Goal: Find specific page/section: Find specific page/section

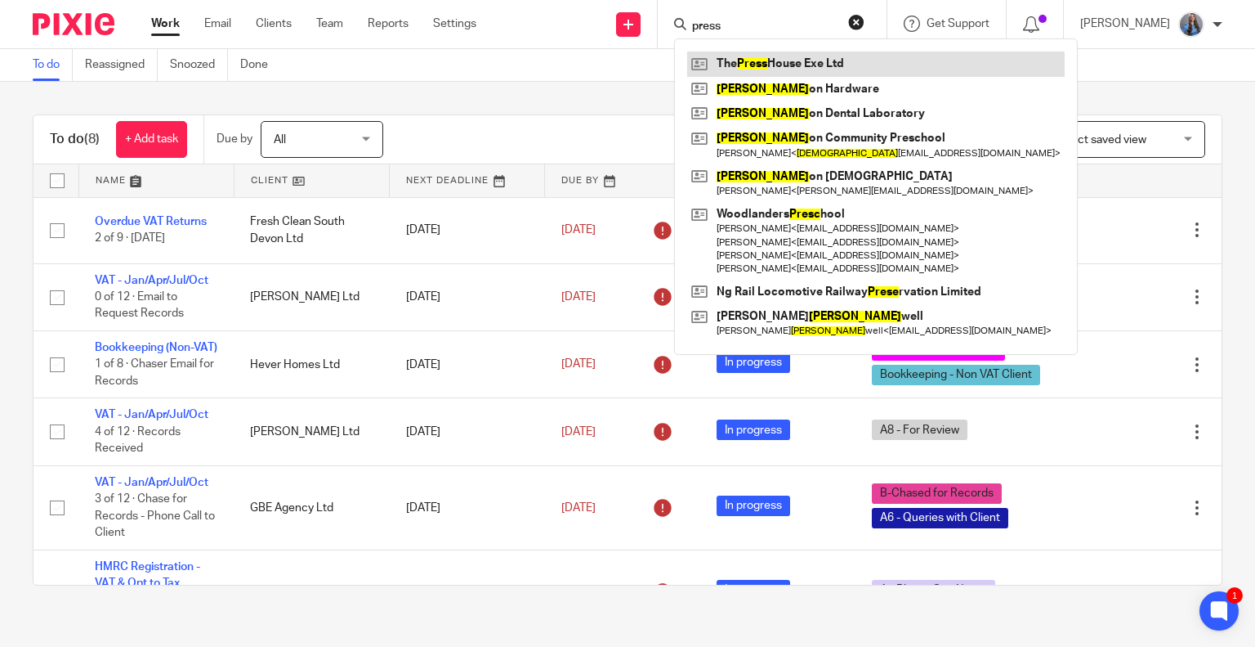
type input "press"
click at [726, 65] on link at bounding box center [876, 63] width 378 height 25
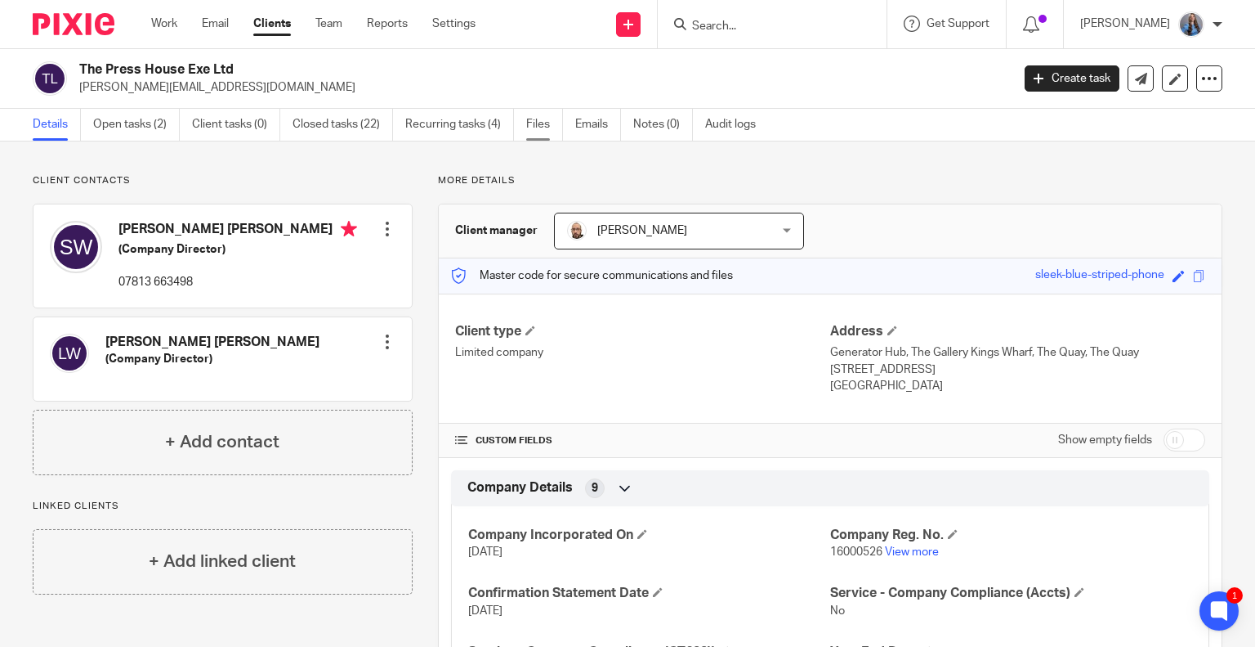
click at [549, 128] on link "Files" at bounding box center [544, 125] width 37 height 32
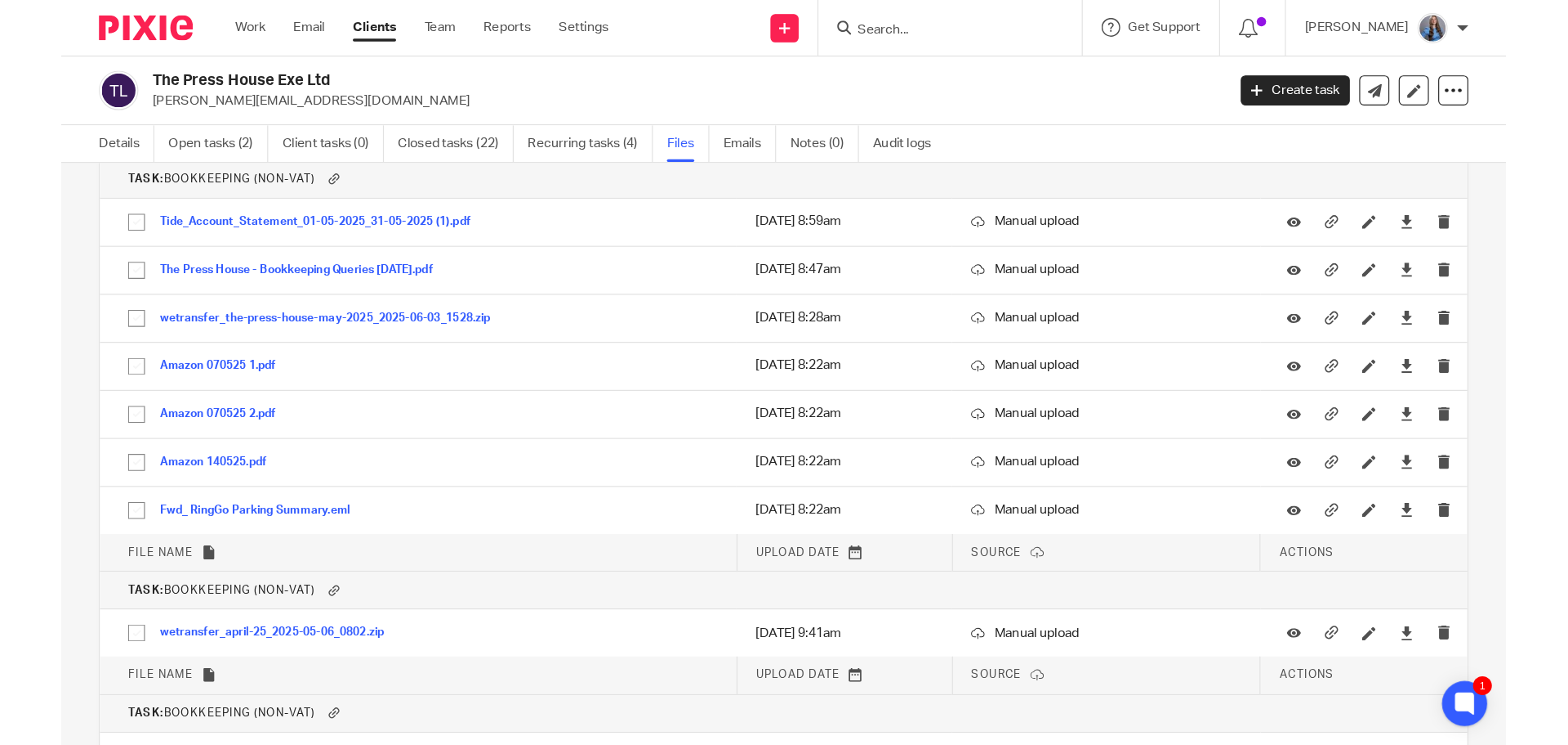
scroll to position [82, 0]
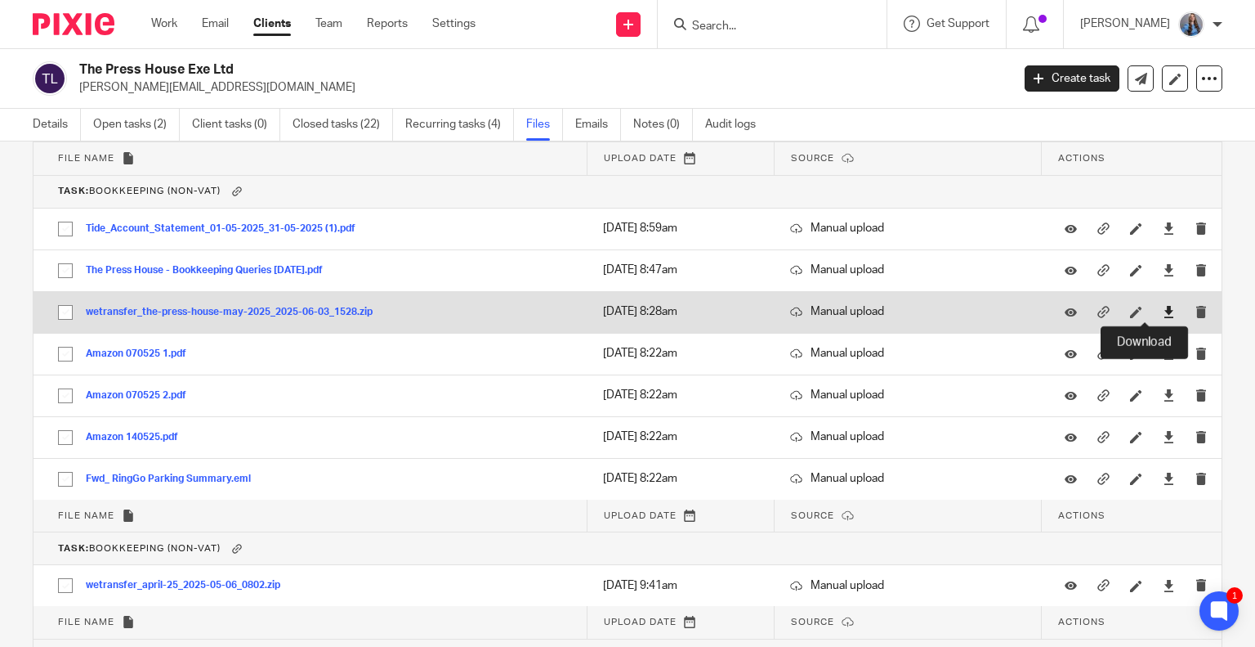
click at [1163, 315] on icon at bounding box center [1169, 312] width 12 height 12
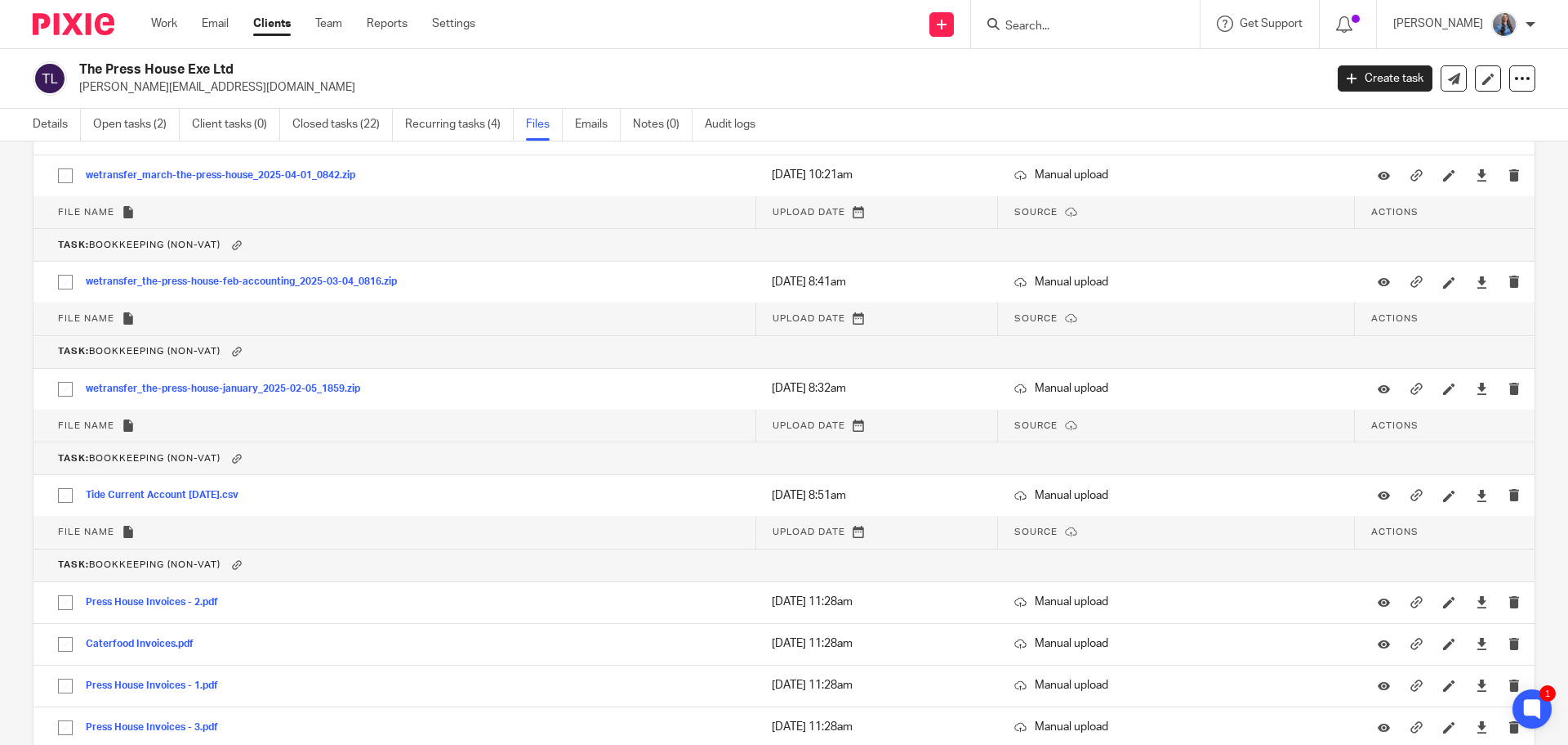
scroll to position [817, 0]
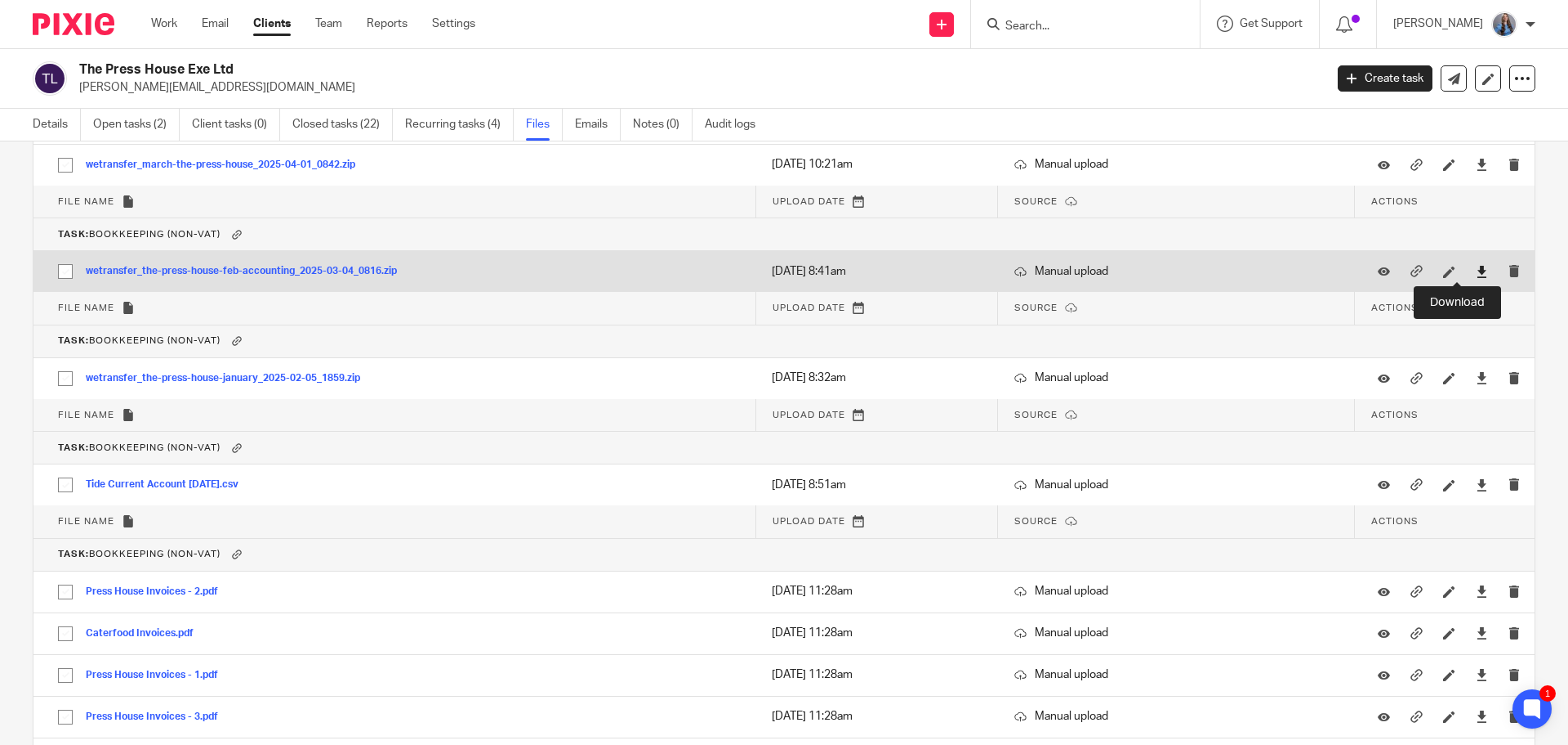
click at [1254, 271] on icon at bounding box center [1482, 272] width 12 height 12
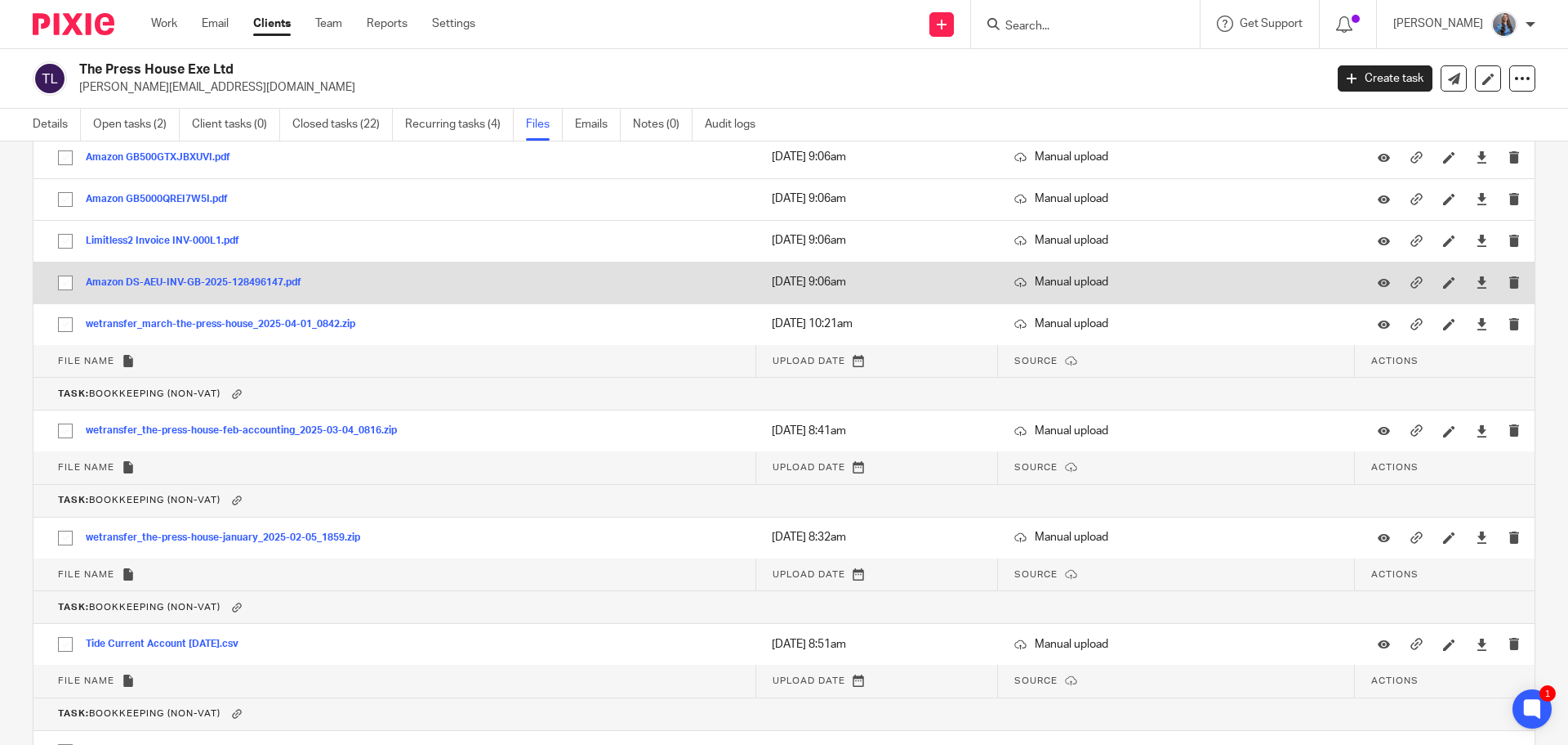
scroll to position [736, 0]
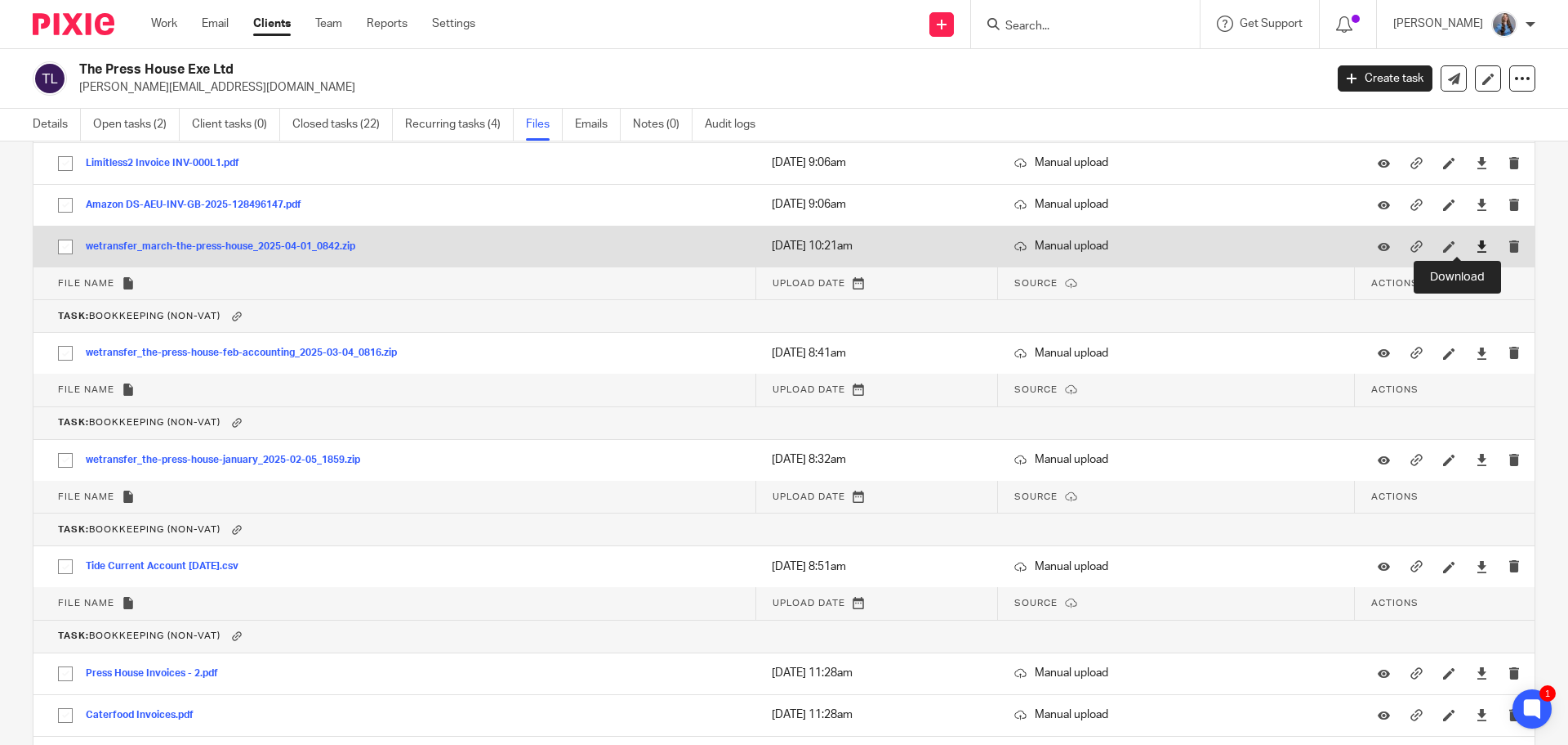
click at [1254, 243] on icon at bounding box center [1482, 246] width 12 height 12
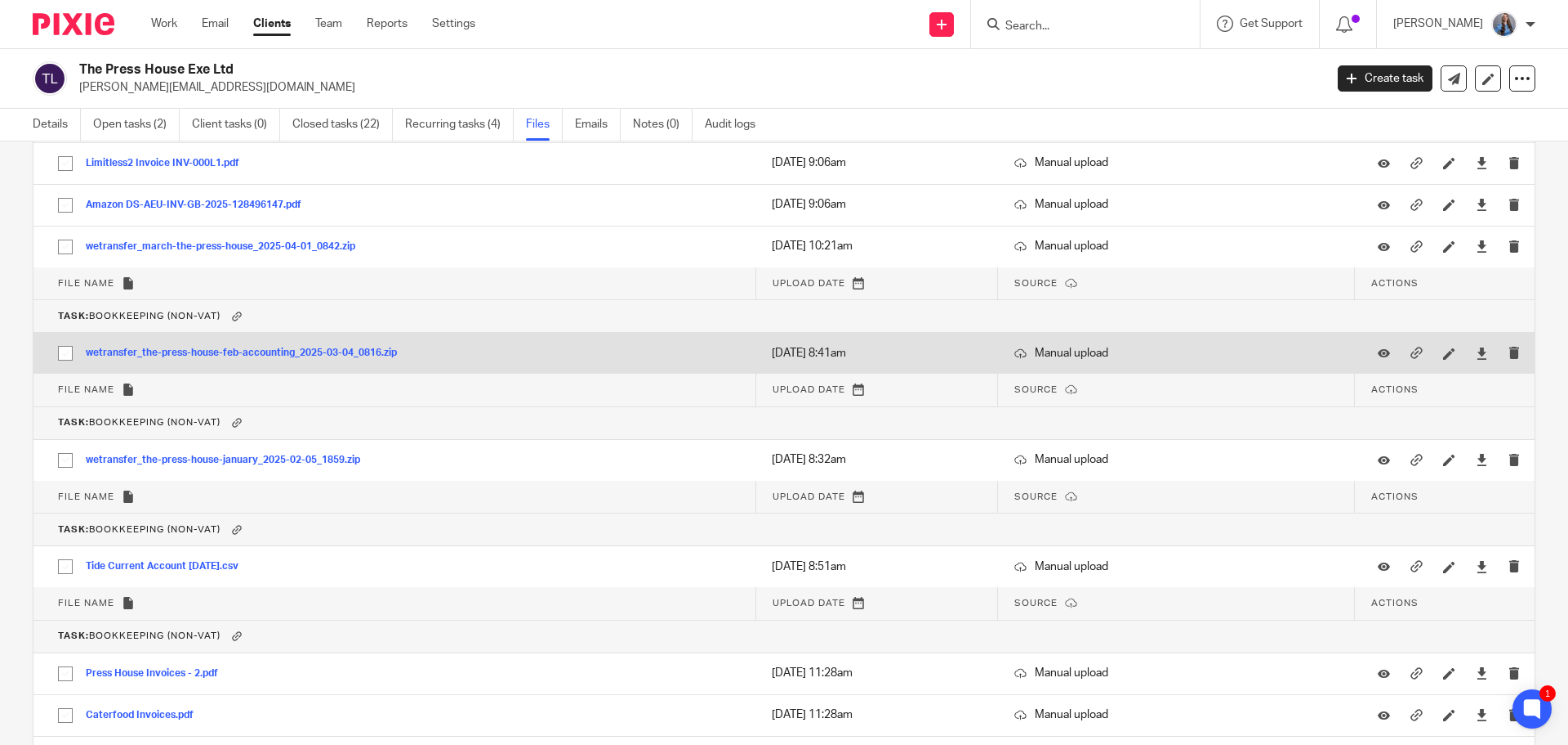
scroll to position [245, 0]
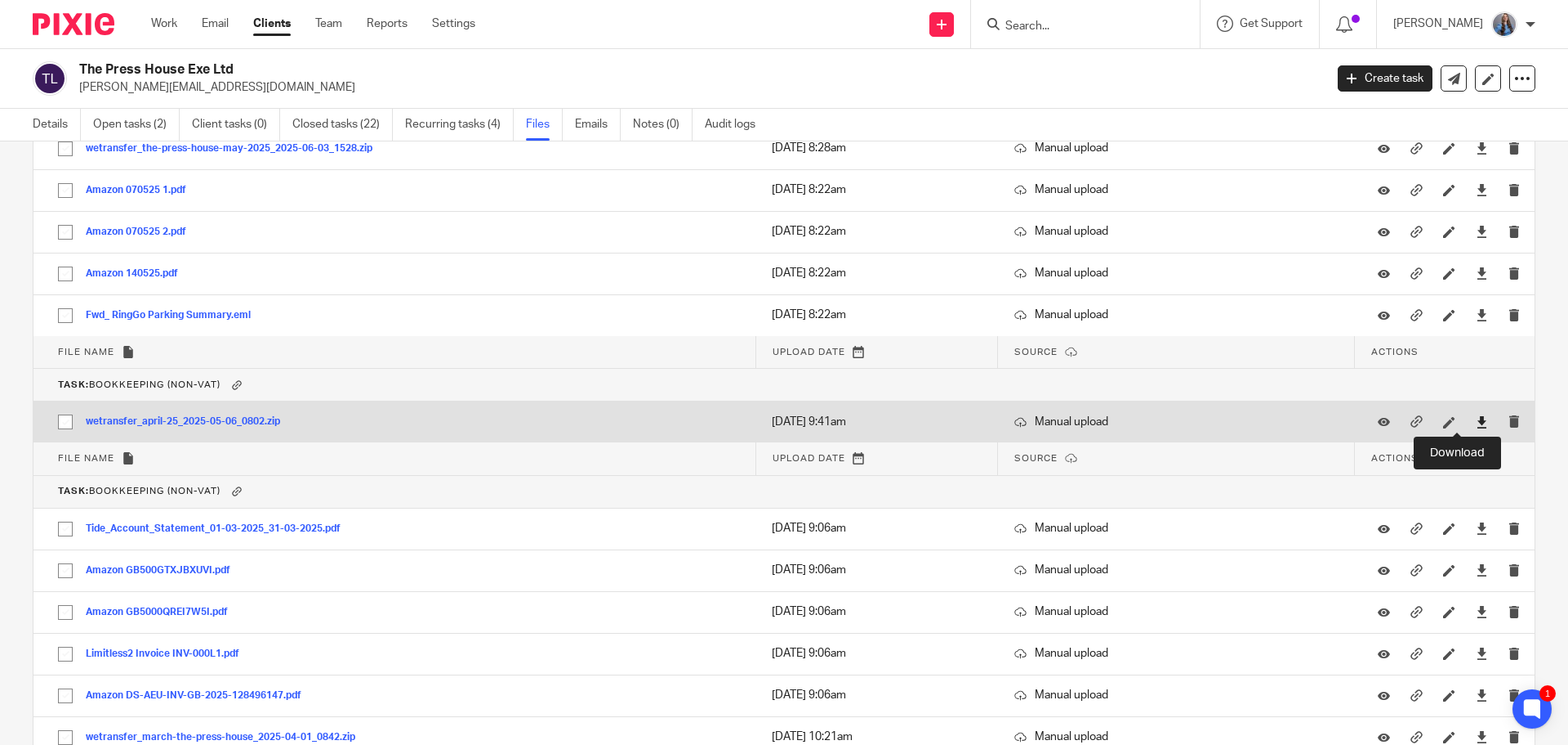
click at [1254, 425] on icon at bounding box center [1482, 422] width 12 height 12
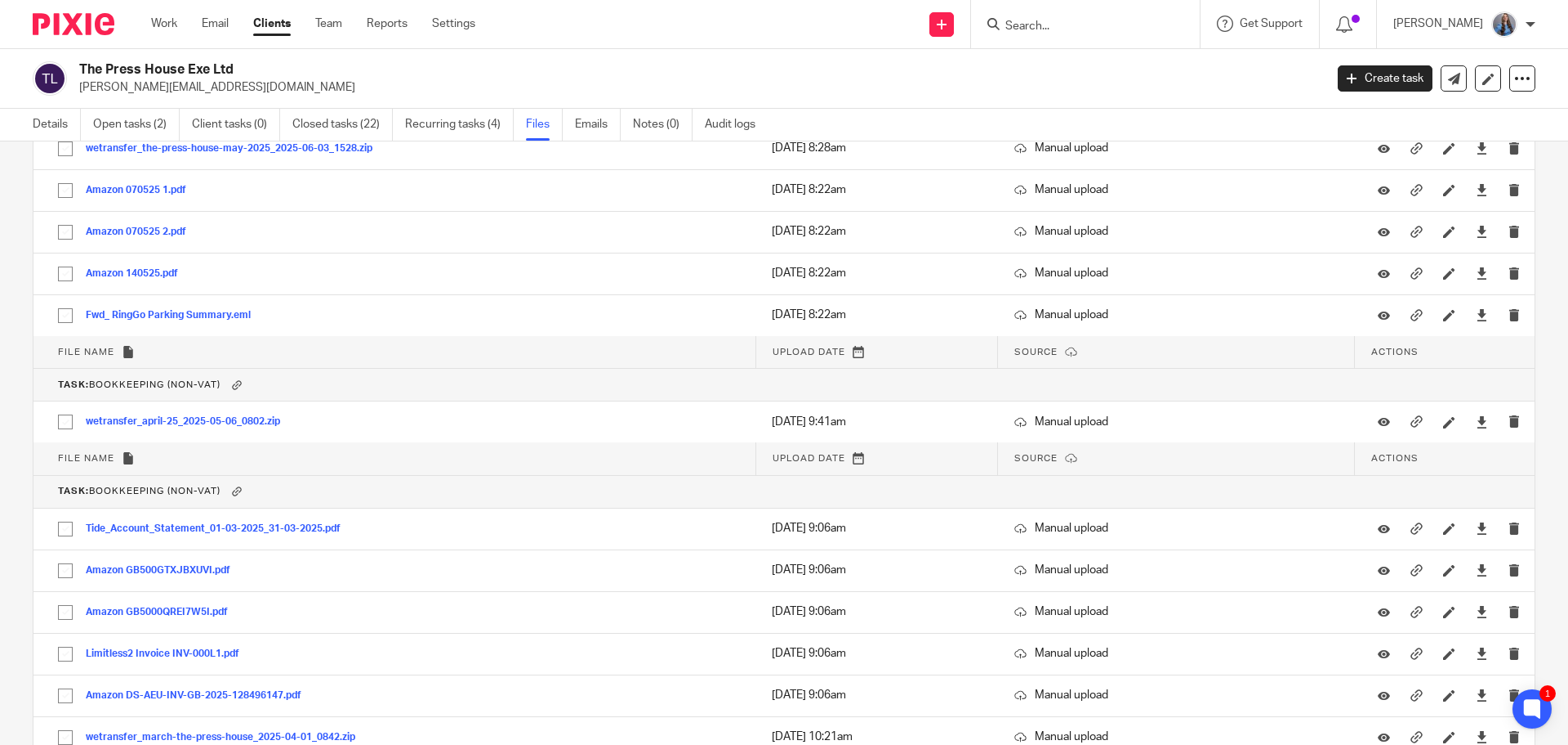
scroll to position [0, 0]
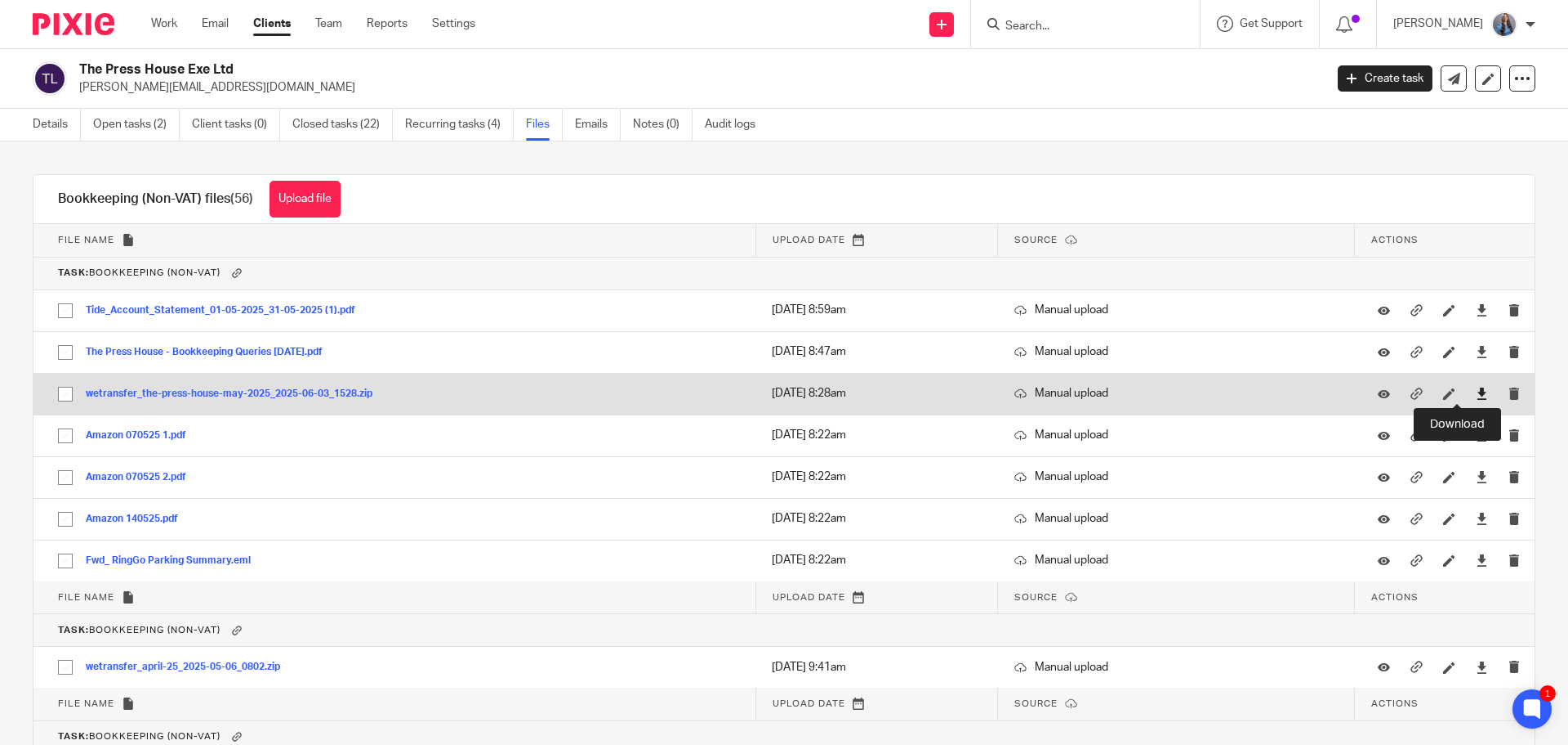
click at [1254, 394] on icon at bounding box center [1482, 393] width 12 height 12
